Goal: Transaction & Acquisition: Purchase product/service

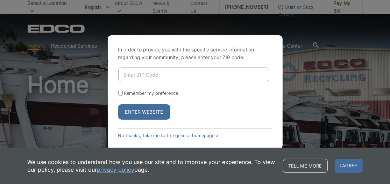
click at [141, 82] on input "Enter ZIP Code" at bounding box center [193, 75] width 151 height 15
type input "92028"
click at [154, 110] on button "Enter Website" at bounding box center [144, 111] width 52 height 15
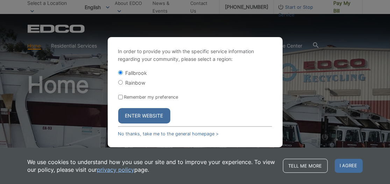
click at [149, 114] on button "Enter Website" at bounding box center [144, 115] width 52 height 15
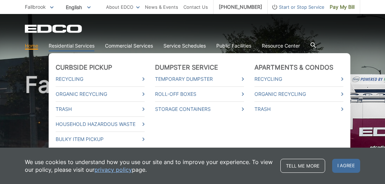
click at [68, 48] on link "Residential Services" at bounding box center [72, 46] width 46 height 8
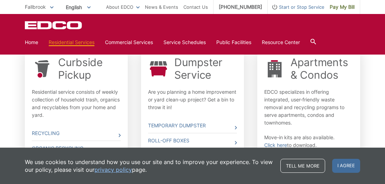
scroll to position [217, 0]
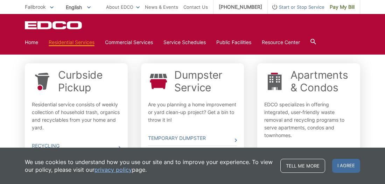
click at [33, 45] on link "Home" at bounding box center [31, 43] width 13 height 8
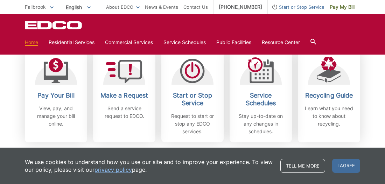
scroll to position [209, 0]
click at [58, 105] on p "View, pay, and manage your bill online." at bounding box center [56, 116] width 52 height 23
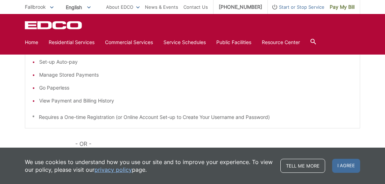
scroll to position [152, 0]
click at [95, 98] on li "View Payment and Billing History" at bounding box center [196, 101] width 314 height 8
click at [77, 103] on li "View Payment and Billing History" at bounding box center [196, 101] width 314 height 8
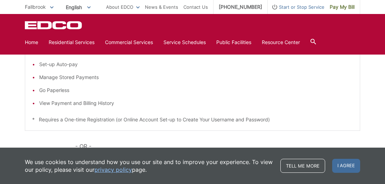
scroll to position [149, 0]
click at [61, 102] on li "View Payment and Billing History" at bounding box center [196, 104] width 314 height 8
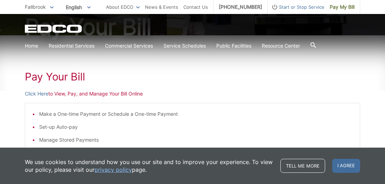
scroll to position [88, 0]
click at [99, 92] on p "Click Here to View, Pay, and Manage Your Bill Online" at bounding box center [192, 94] width 335 height 8
click at [108, 93] on p "Click Here to View, Pay, and Manage Your Bill Online" at bounding box center [192, 94] width 335 height 8
click at [66, 96] on p "Click Here to View, Pay, and Manage Your Bill Online" at bounding box center [192, 94] width 335 height 8
click at [108, 93] on p "Click Here to View, Pay, and Manage Your Bill Online" at bounding box center [192, 94] width 335 height 8
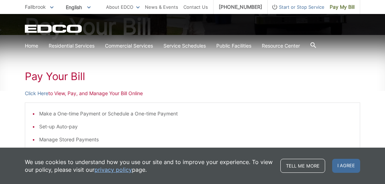
click at [69, 100] on div "Pay Your Bill Click Here to View, Pay, and Manage Your Bill Online Make a One-t…" at bounding box center [192, 176] width 335 height 282
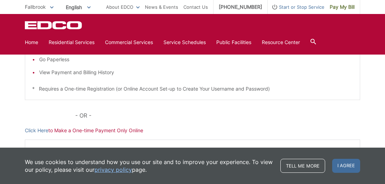
scroll to position [180, 0]
click at [85, 115] on p "- OR -" at bounding box center [217, 116] width 285 height 10
click at [40, 129] on link "Click Here" at bounding box center [36, 131] width 23 height 8
